Goal: Information Seeking & Learning: Learn about a topic

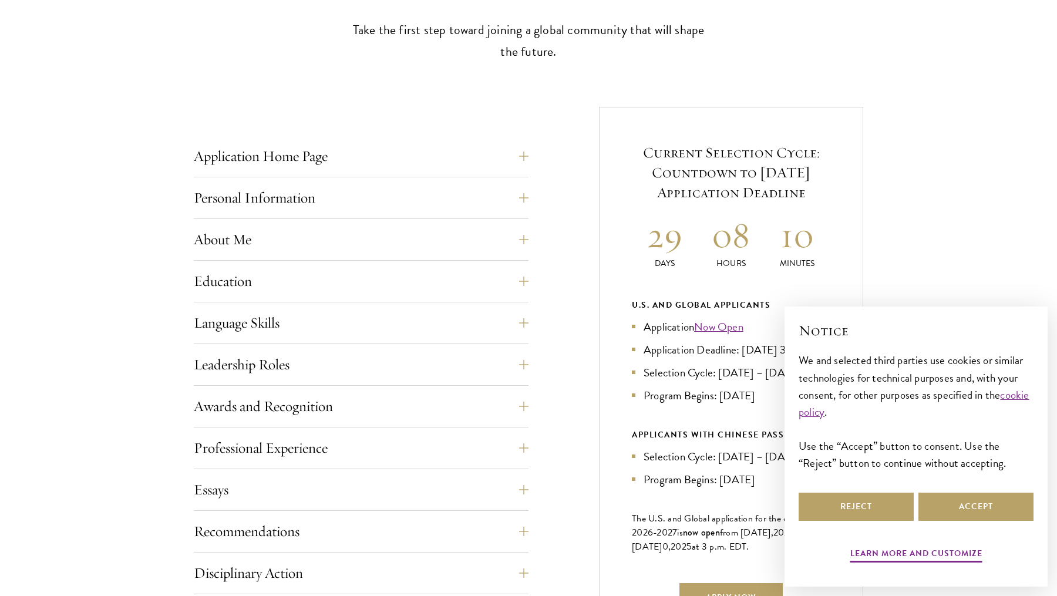
scroll to position [370, 0]
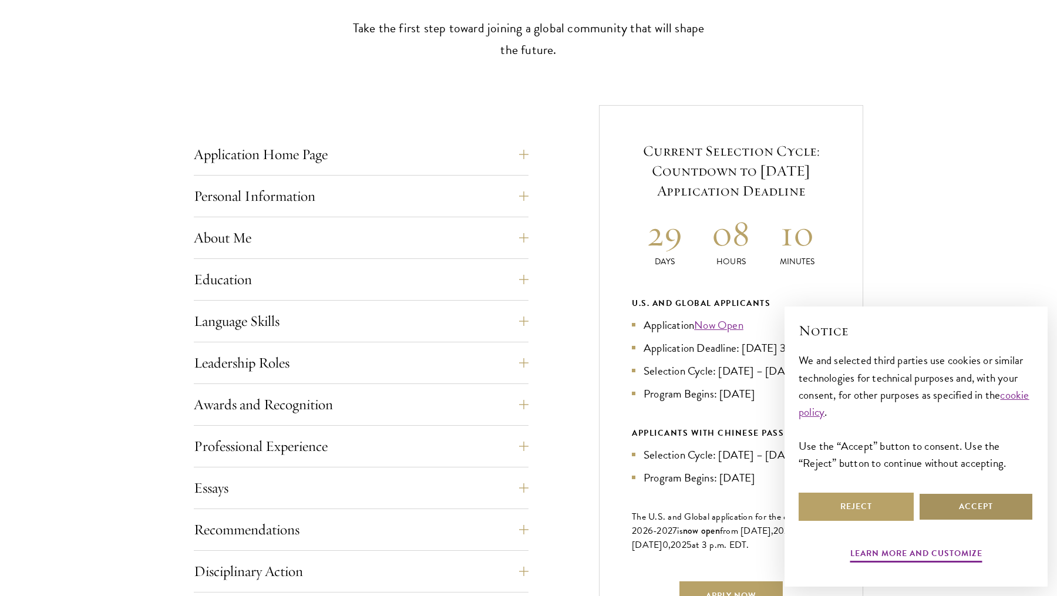
click at [1002, 504] on button "Accept" at bounding box center [975, 507] width 115 height 28
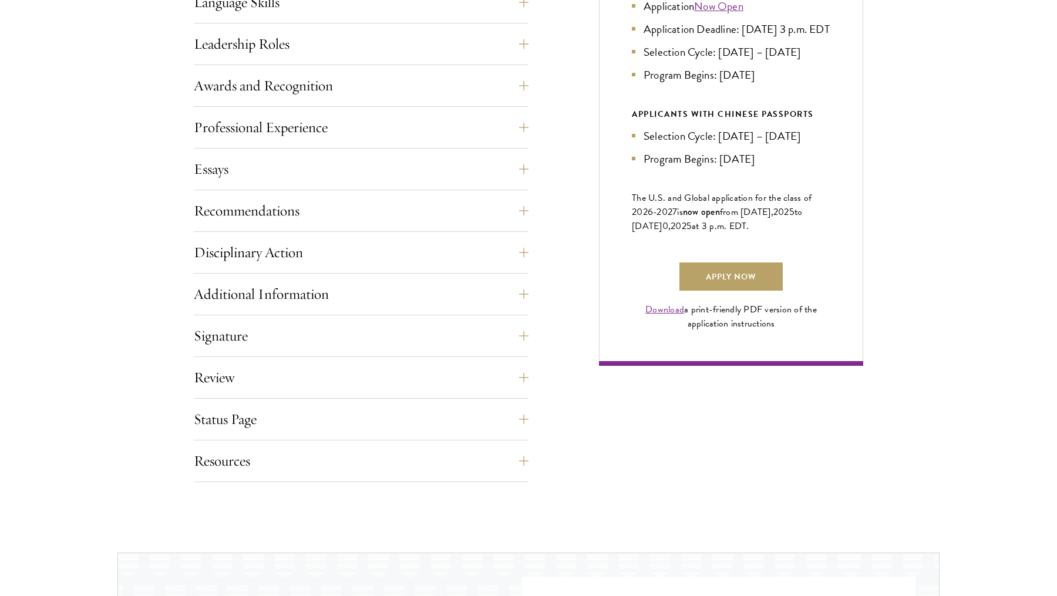
scroll to position [703, 0]
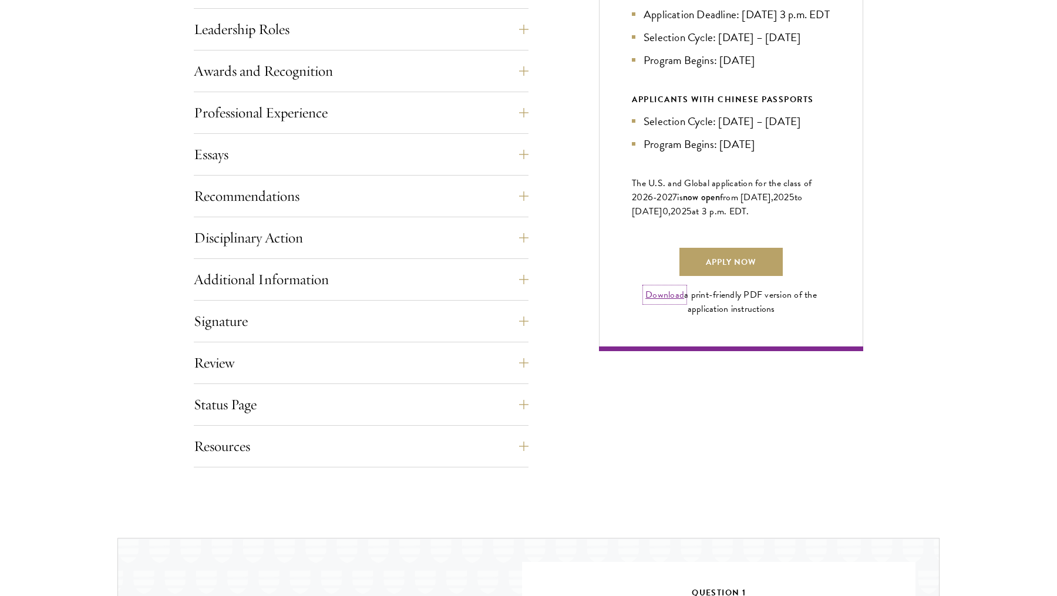
click at [658, 302] on link "Download" at bounding box center [664, 295] width 39 height 14
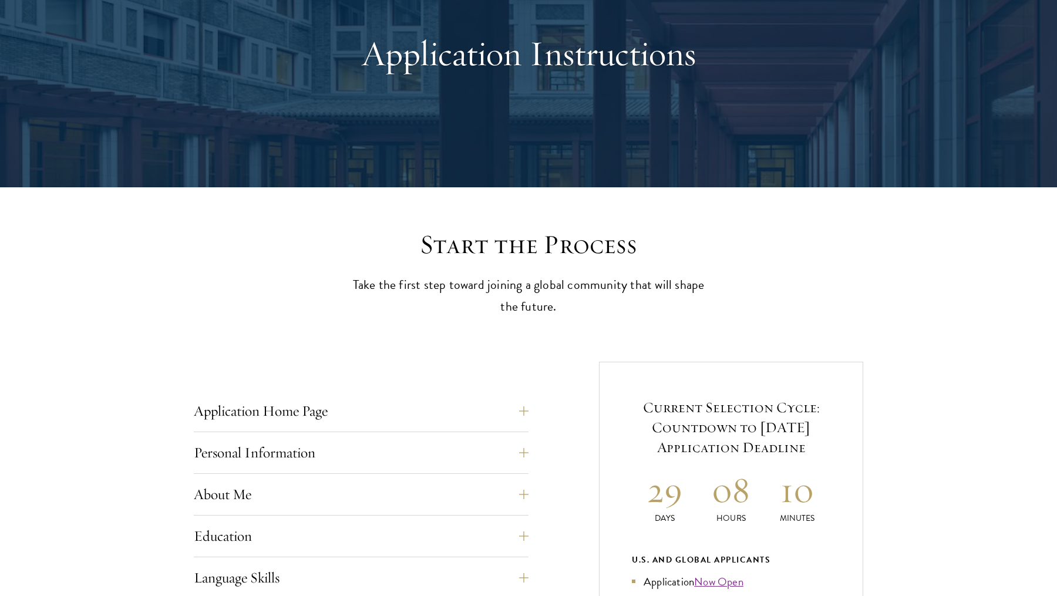
scroll to position [119, 0]
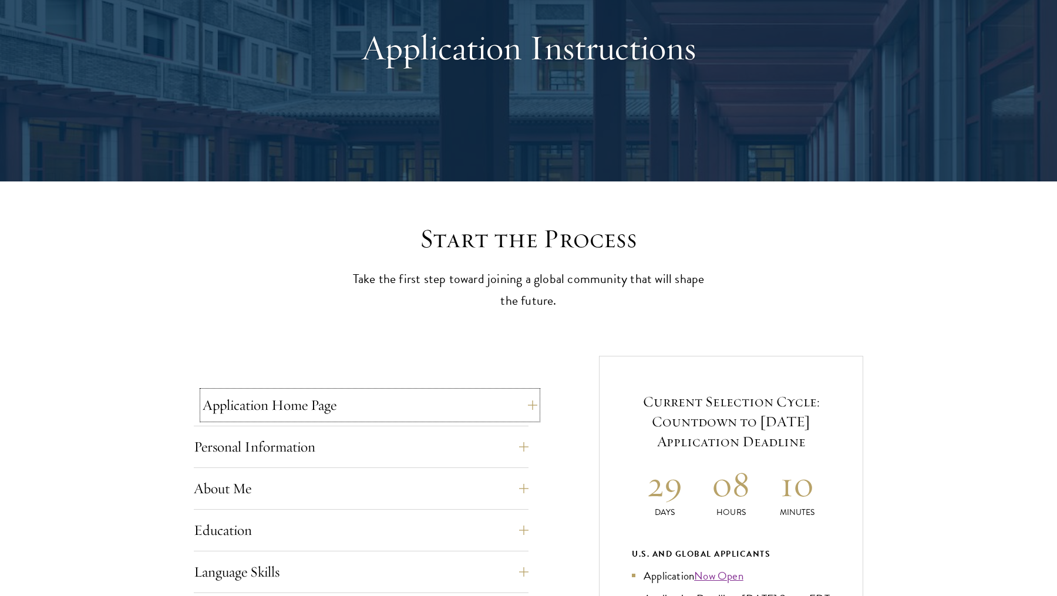
click at [415, 399] on button "Application Home Page" at bounding box center [370, 405] width 335 height 28
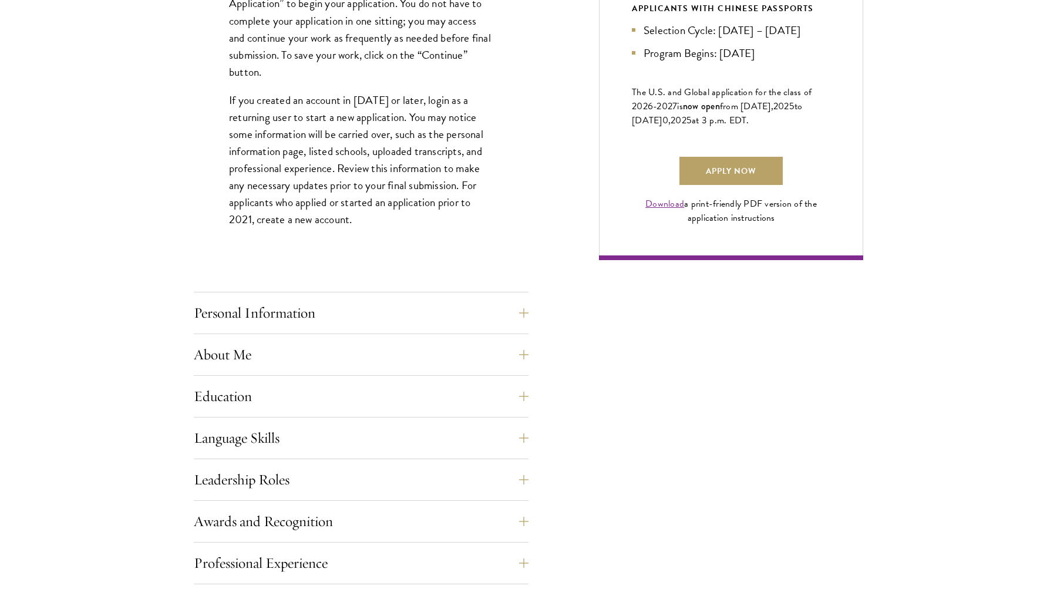
scroll to position [796, 0]
click at [311, 312] on button "Personal Information" at bounding box center [370, 312] width 335 height 28
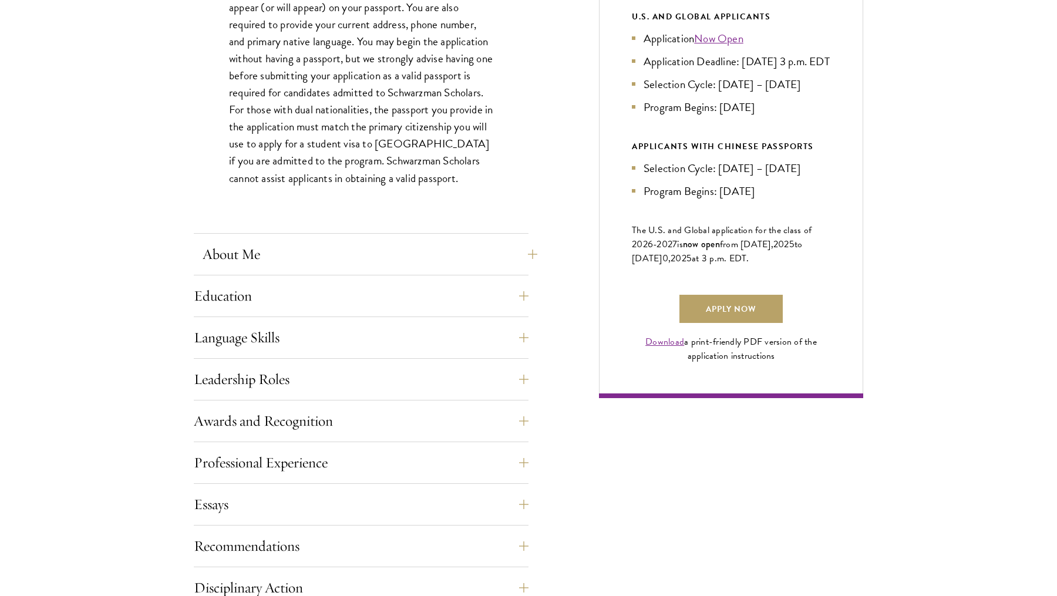
scroll to position [658, 0]
click at [284, 251] on button "About Me" at bounding box center [370, 253] width 335 height 28
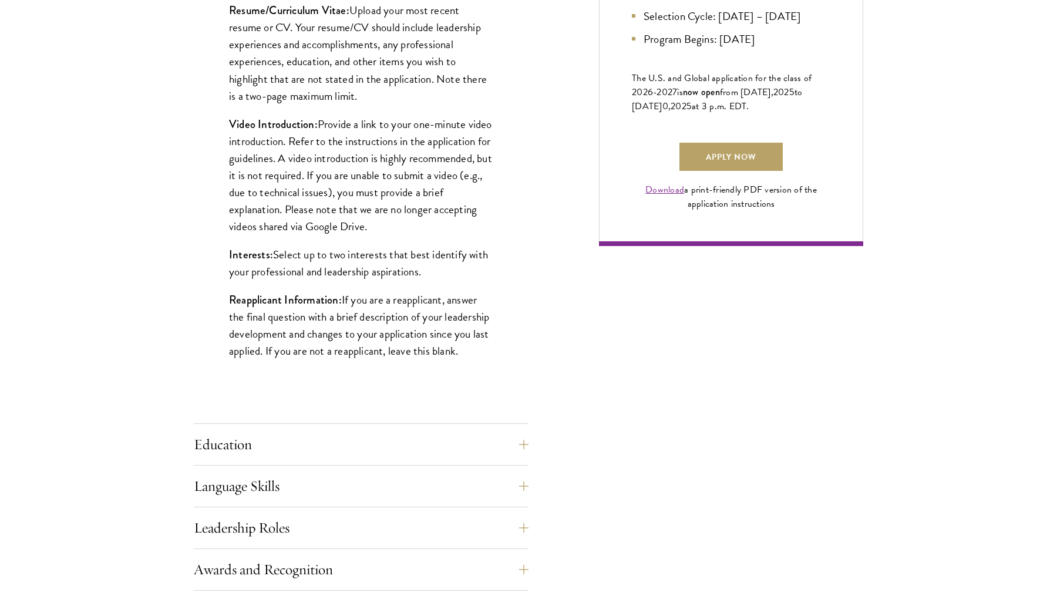
scroll to position [852, 0]
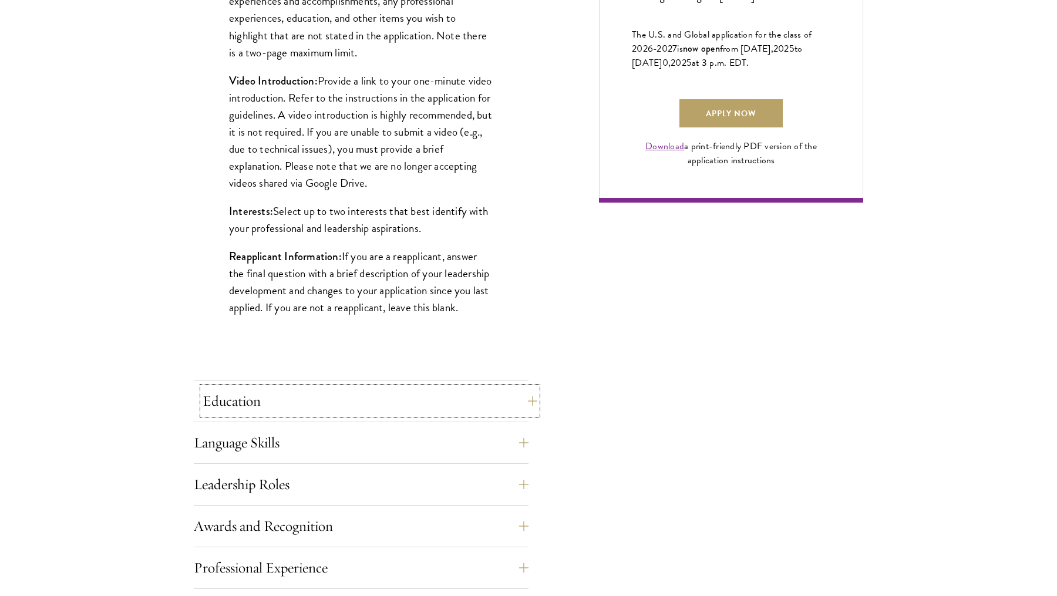
click at [308, 399] on button "Education" at bounding box center [370, 401] width 335 height 28
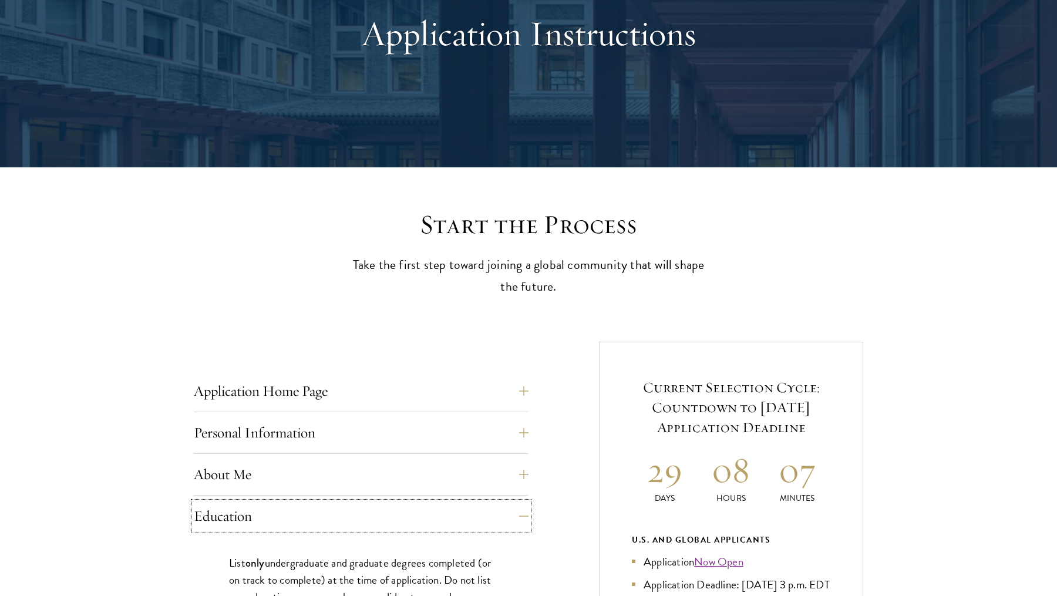
scroll to position [0, 0]
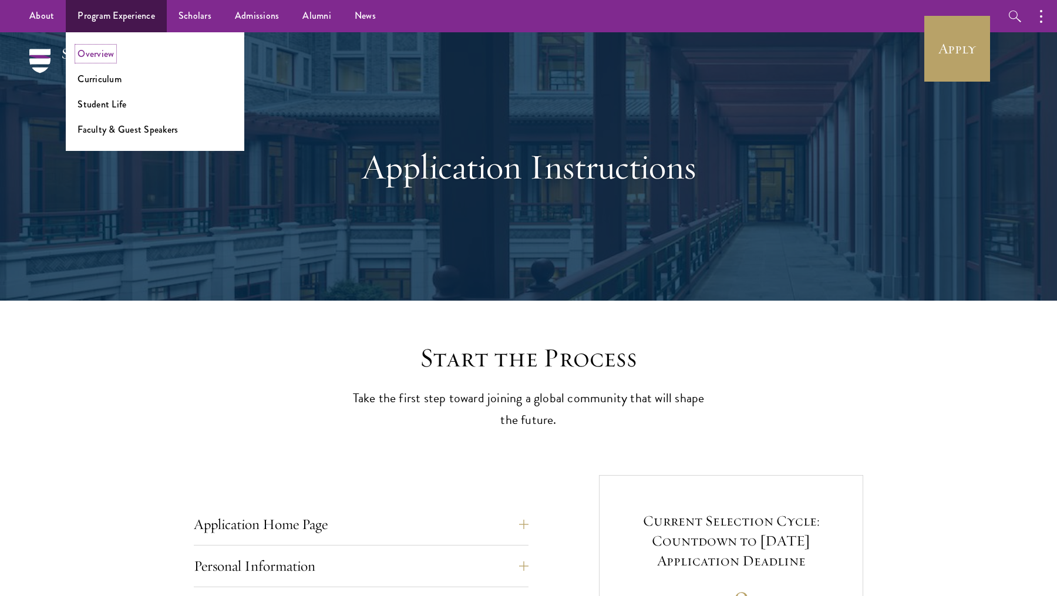
click at [107, 55] on link "Overview" at bounding box center [96, 54] width 36 height 14
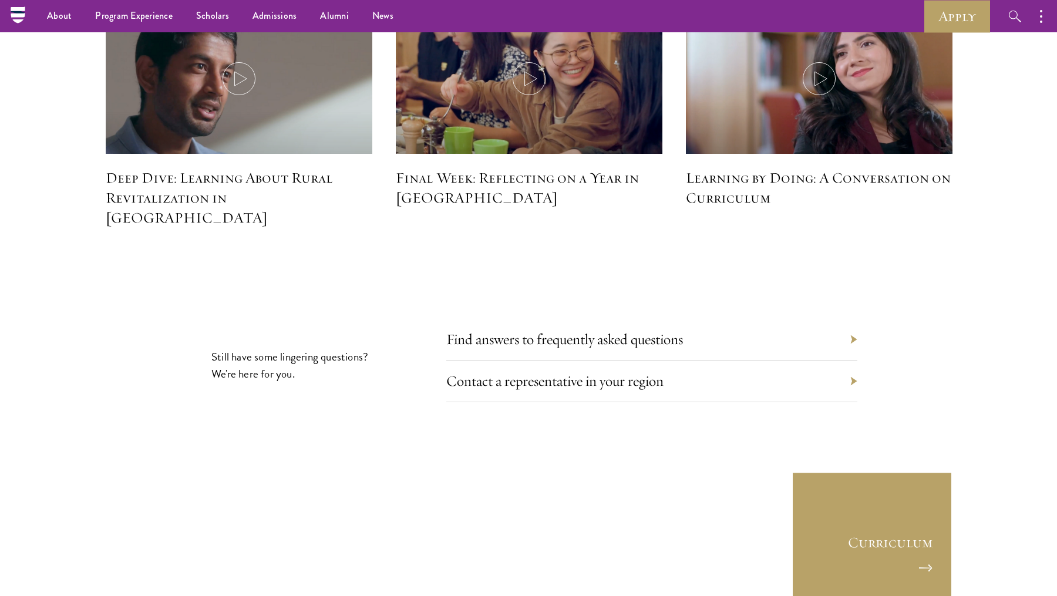
scroll to position [5119, 0]
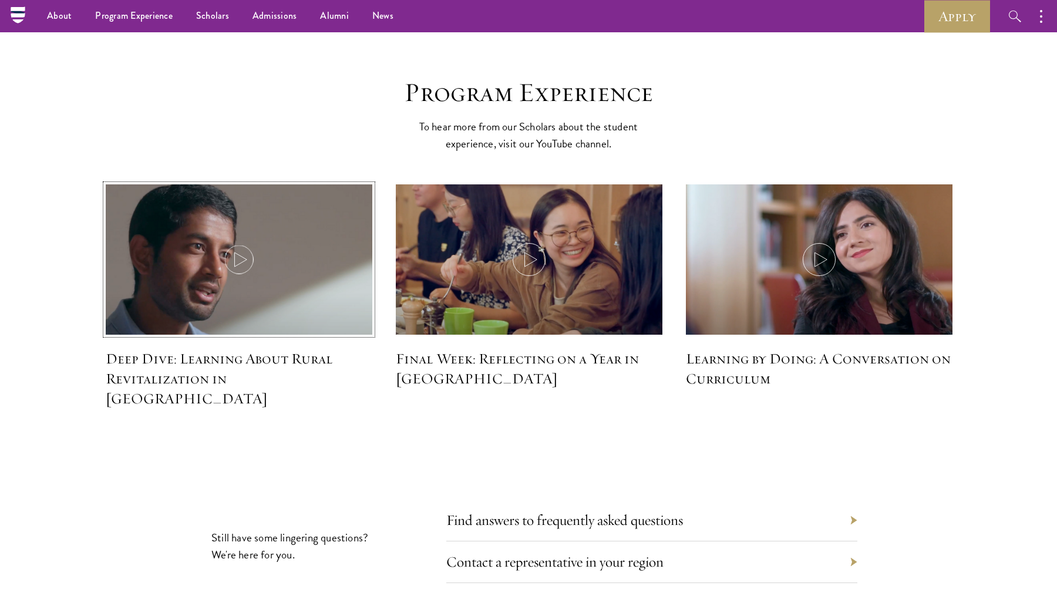
click at [225, 243] on icon at bounding box center [239, 259] width 33 height 33
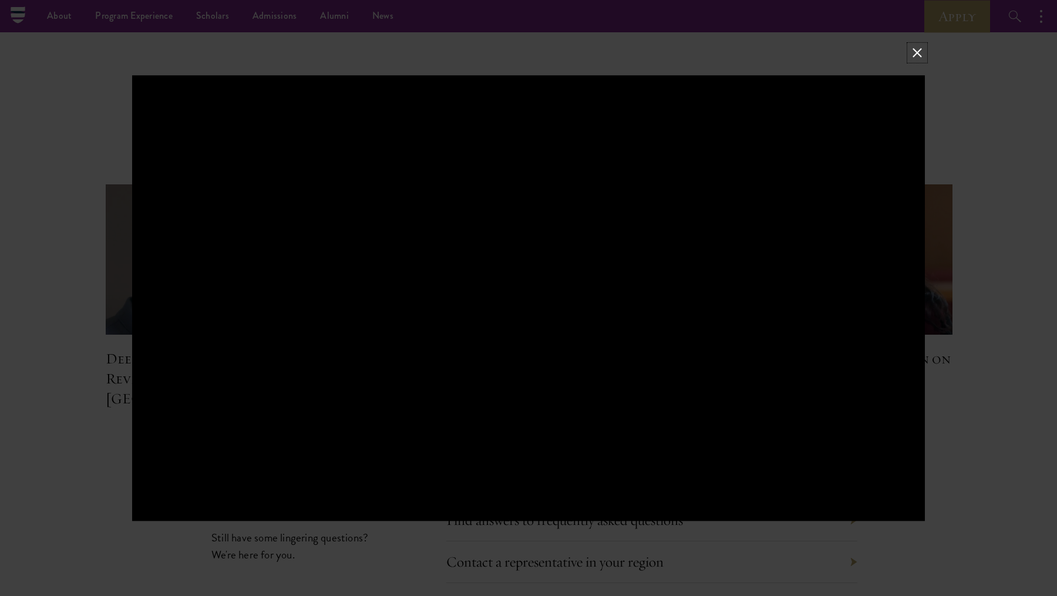
click at [921, 58] on button at bounding box center [917, 52] width 15 height 15
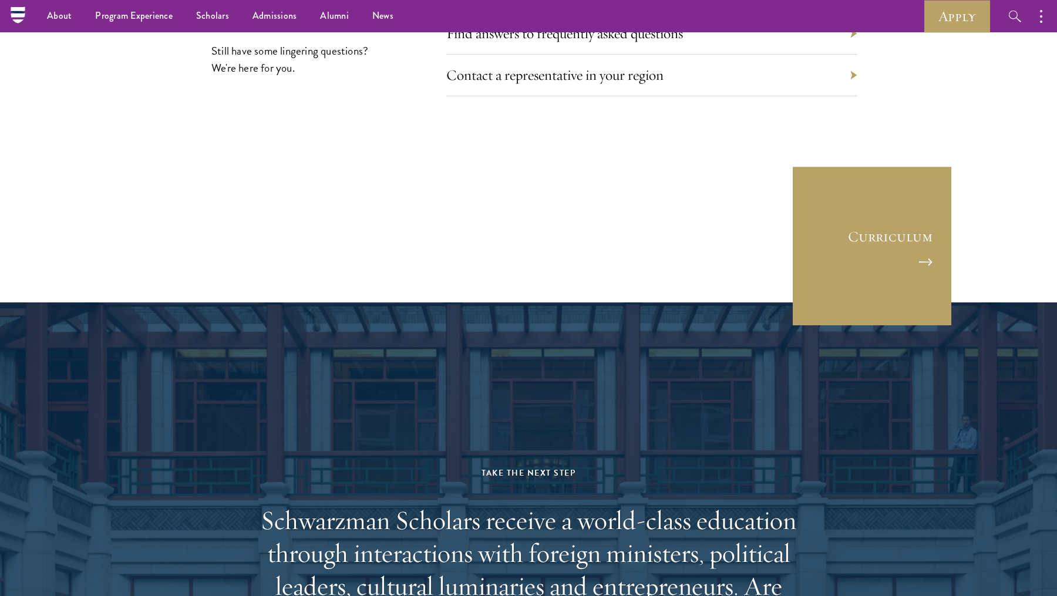
scroll to position [5605, 0]
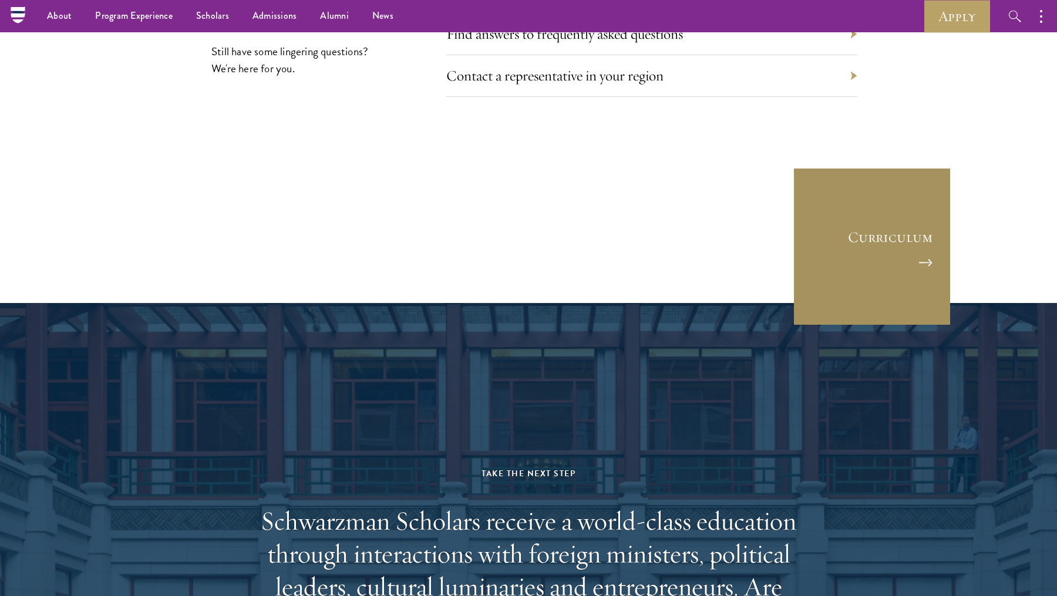
click at [880, 218] on link "Curriculum" at bounding box center [872, 246] width 159 height 159
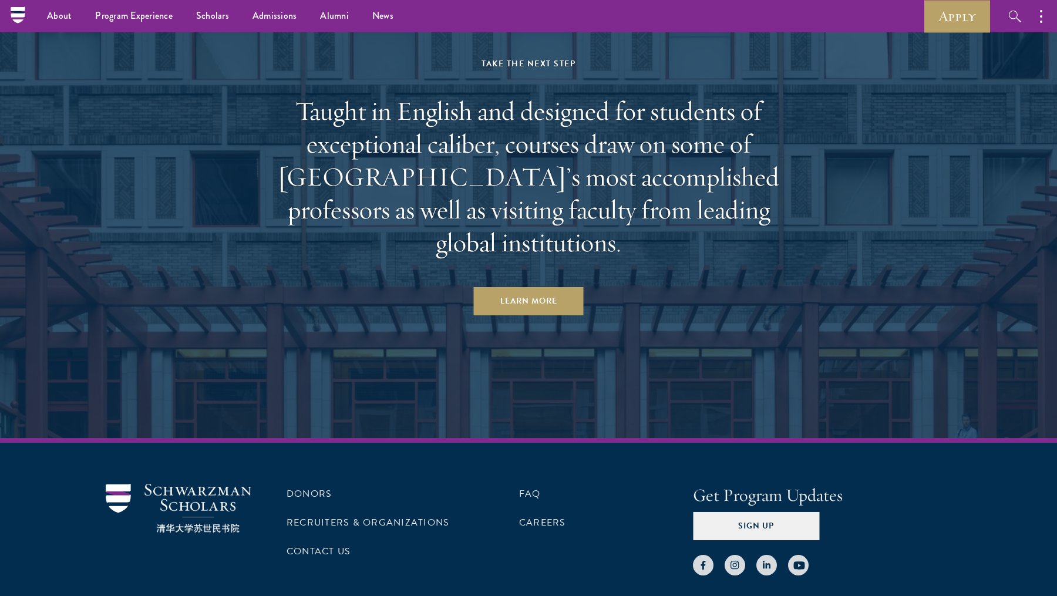
scroll to position [7257, 0]
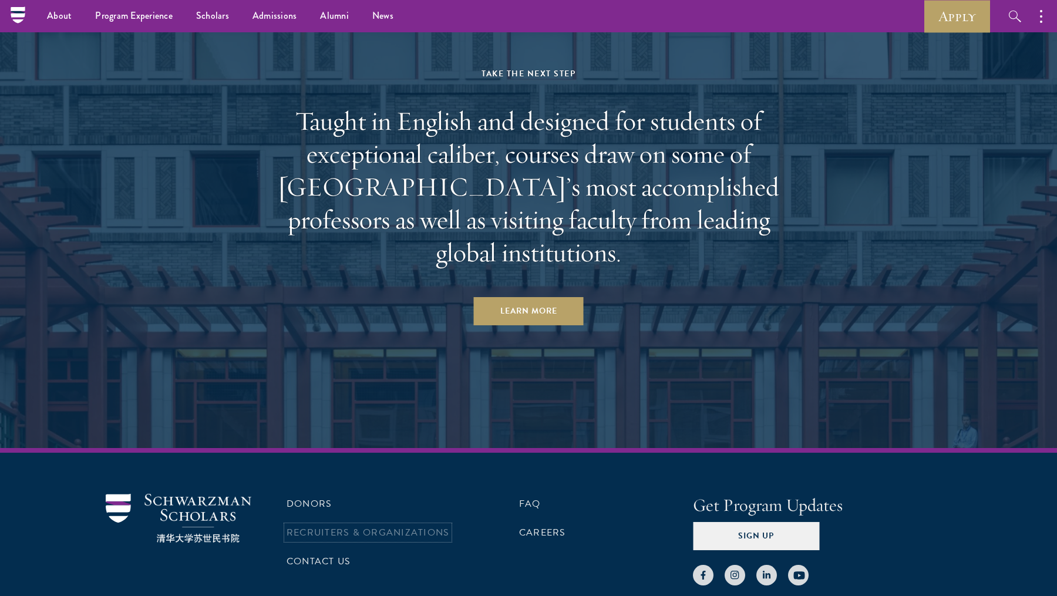
click at [425, 526] on link "Recruiters & Organizations" at bounding box center [368, 533] width 163 height 14
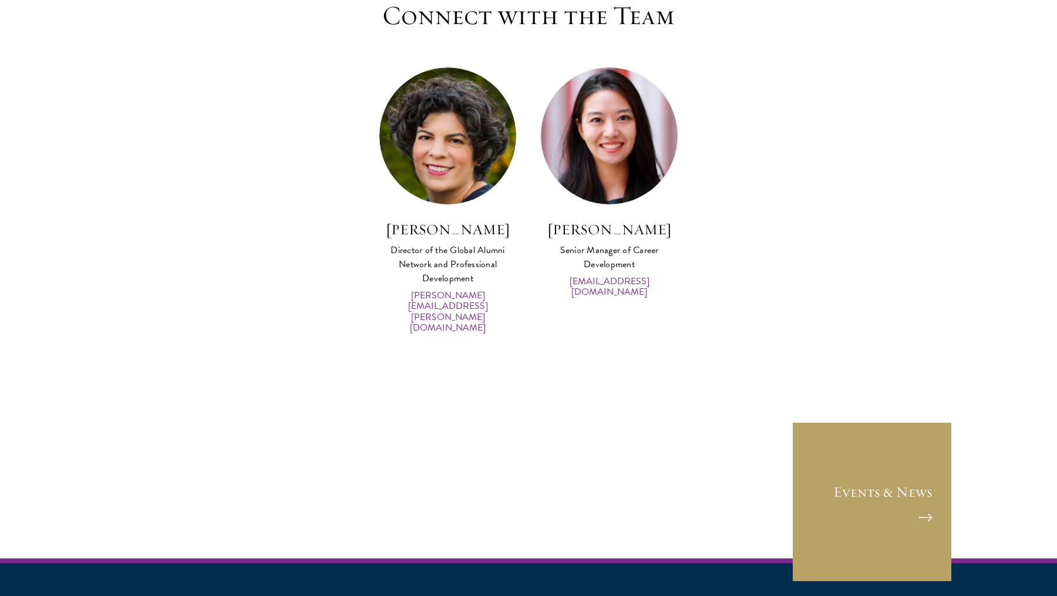
scroll to position [5893, 0]
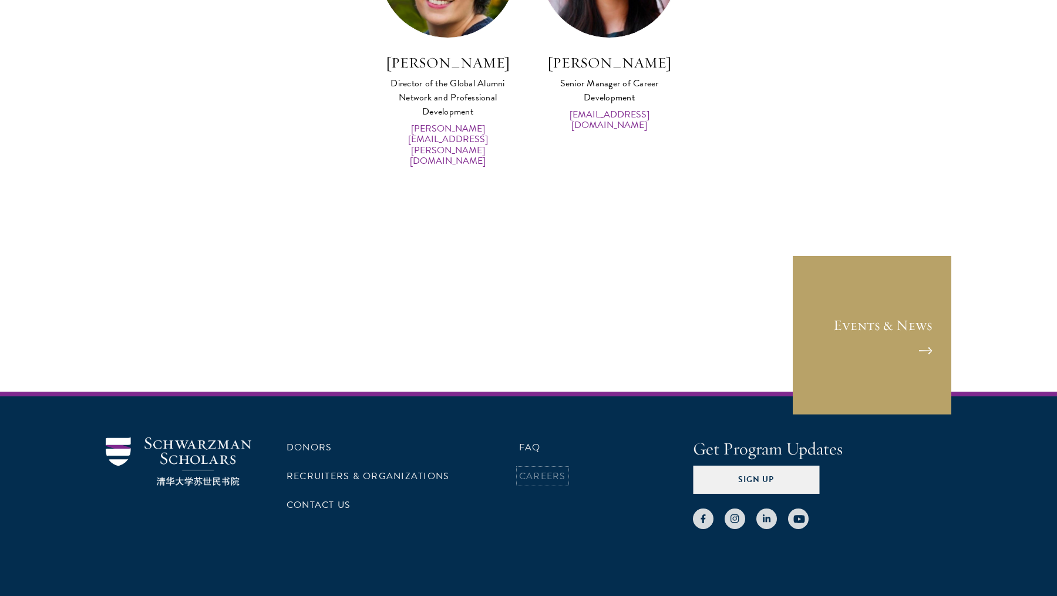
click at [539, 469] on link "Careers" at bounding box center [542, 476] width 47 height 14
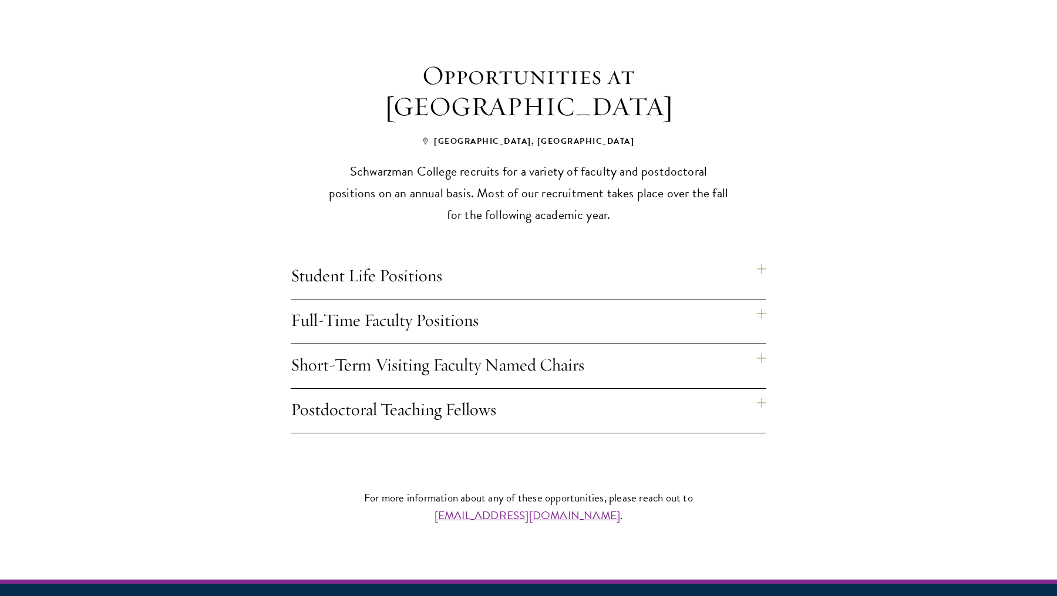
scroll to position [837, 0]
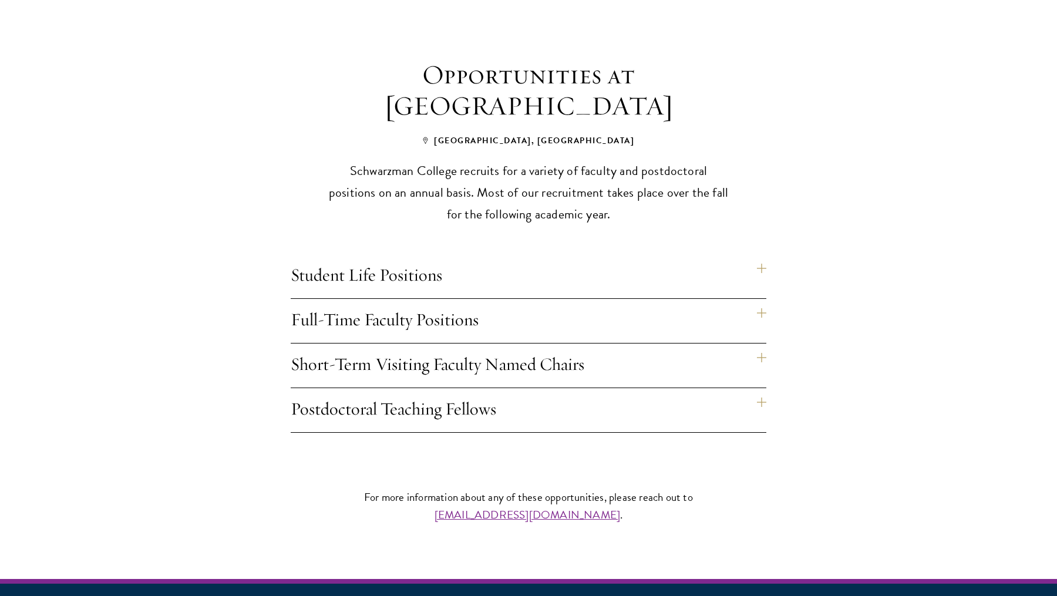
click at [519, 260] on h4 "Student Life Positions" at bounding box center [529, 276] width 476 height 44
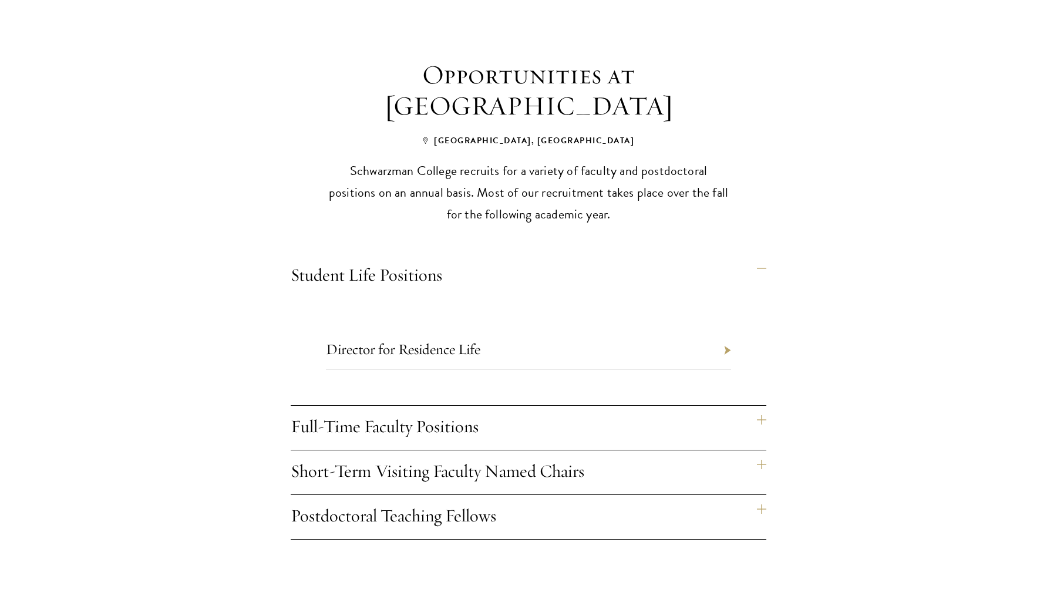
click at [462, 408] on h4 "Full-Time Faculty Positions" at bounding box center [529, 428] width 476 height 44
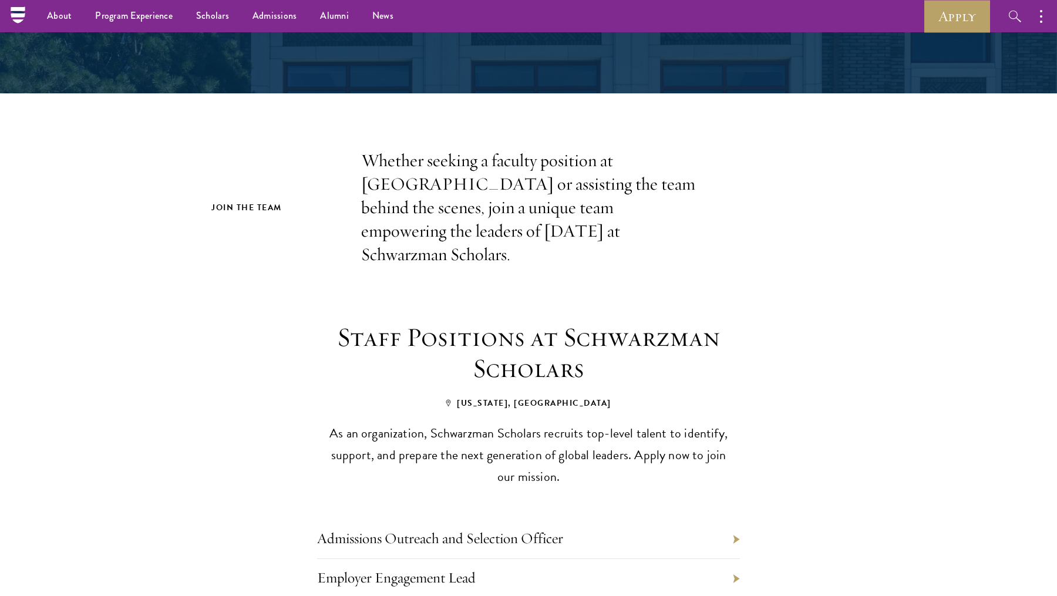
scroll to position [0, 0]
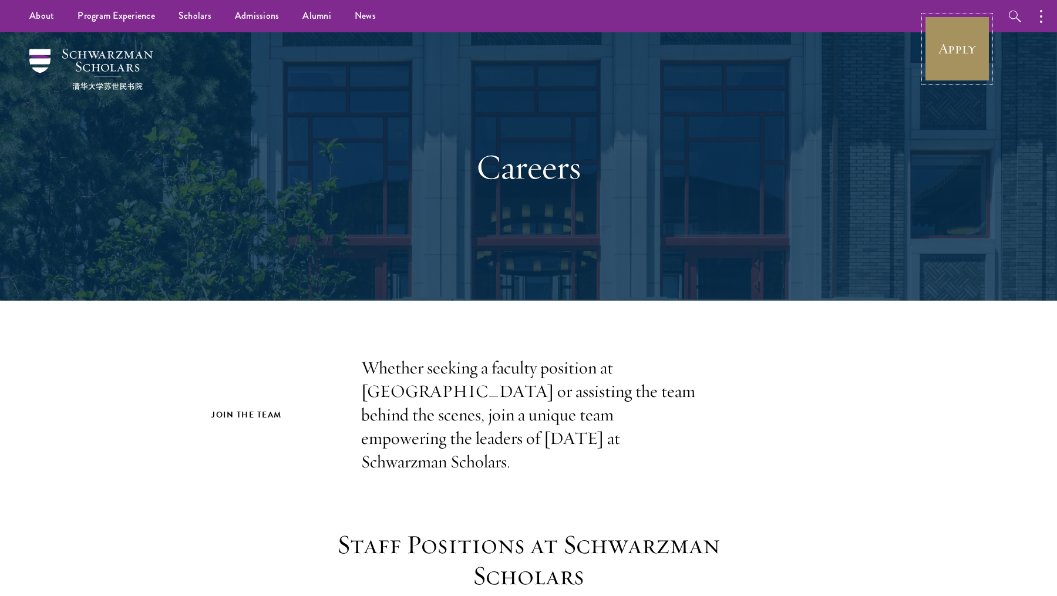
click at [962, 48] on link "Apply" at bounding box center [957, 49] width 66 height 66
